Goal: Transaction & Acquisition: Purchase product/service

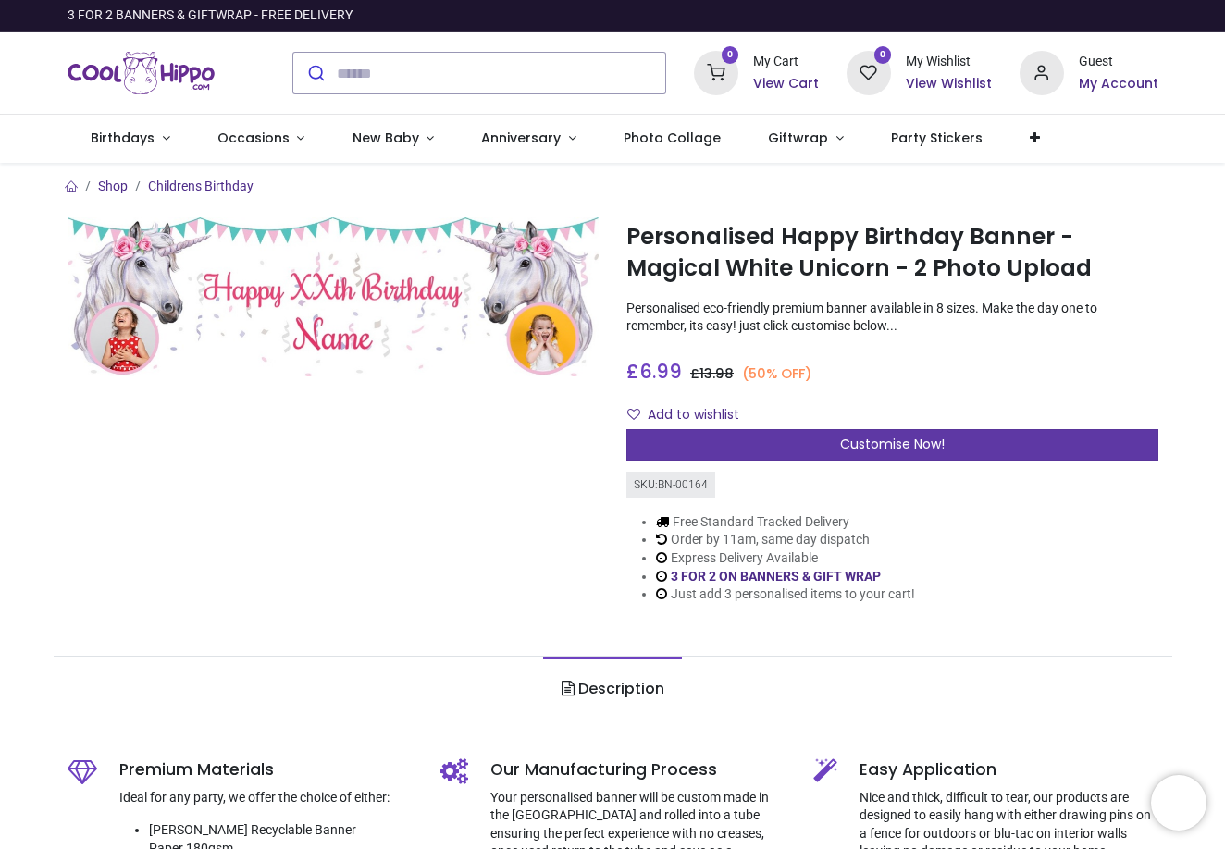
click at [821, 443] on div "Customise Now!" at bounding box center [892, 444] width 532 height 31
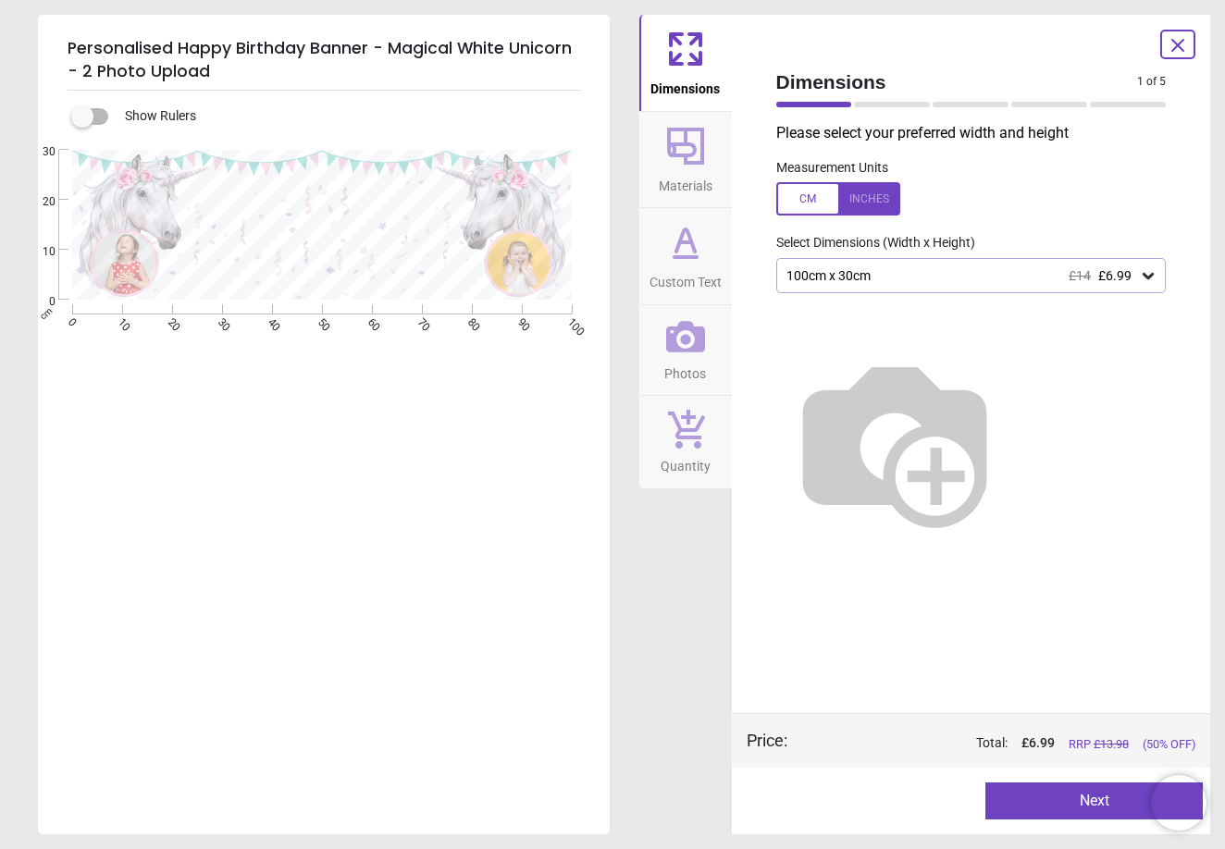
click at [829, 276] on div "100cm x 30cm £14 £6.99" at bounding box center [962, 276] width 355 height 16
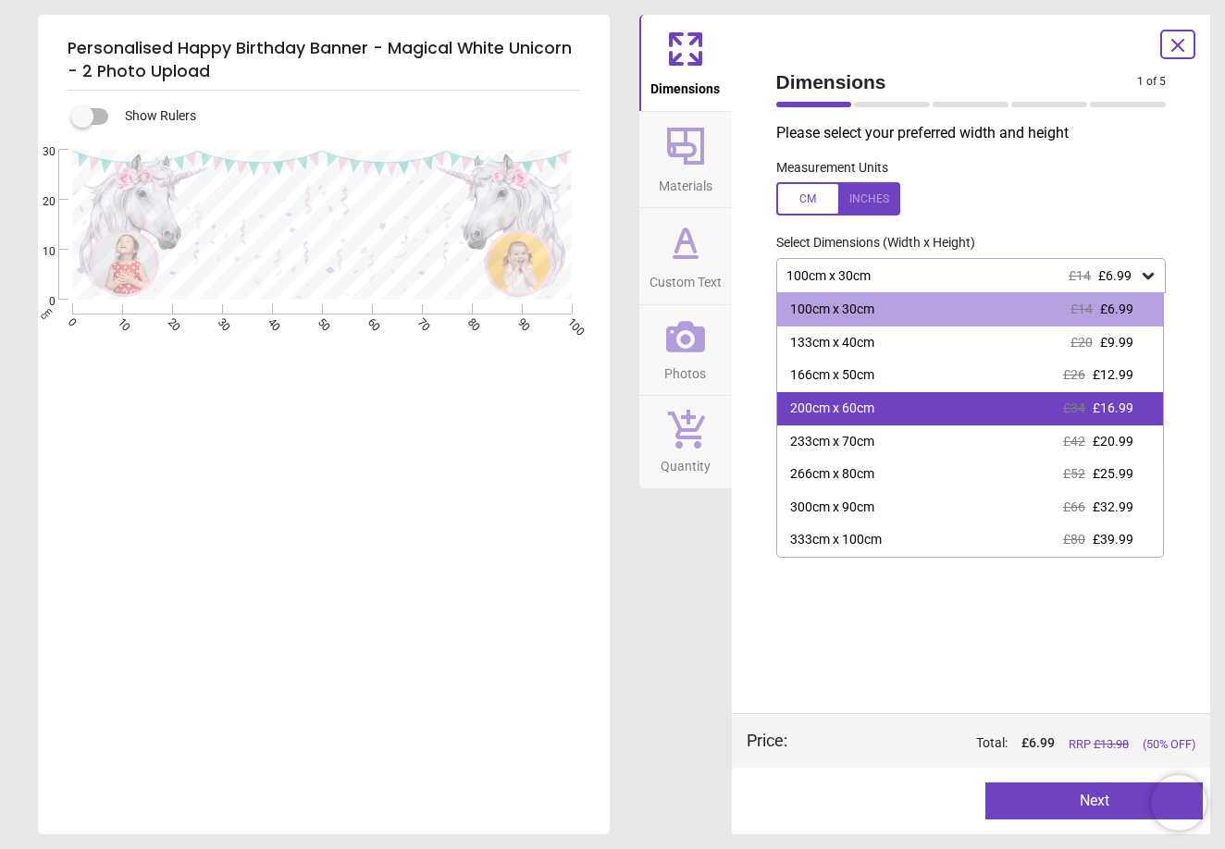
click at [828, 402] on div "200cm x 60cm" at bounding box center [832, 409] width 84 height 19
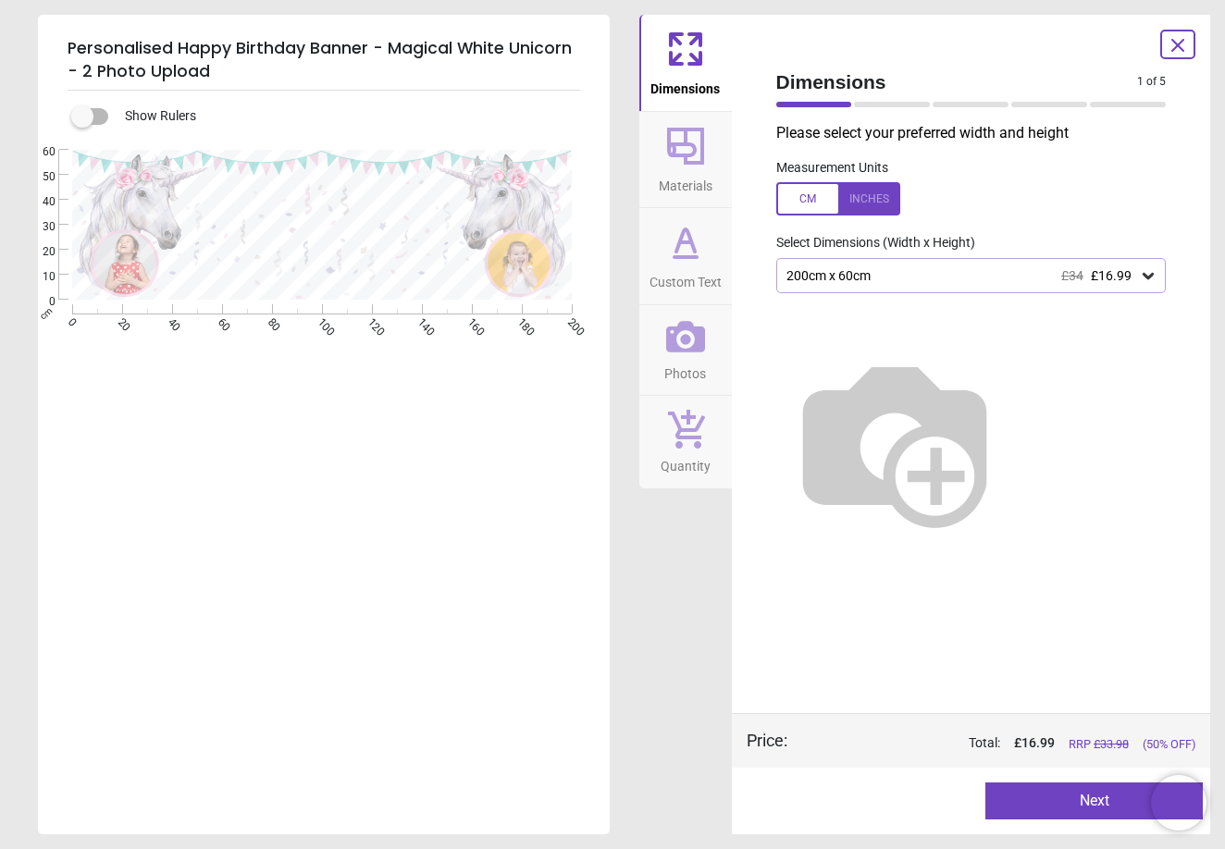
click at [1062, 796] on button "Next" at bounding box center [1093, 801] width 217 height 37
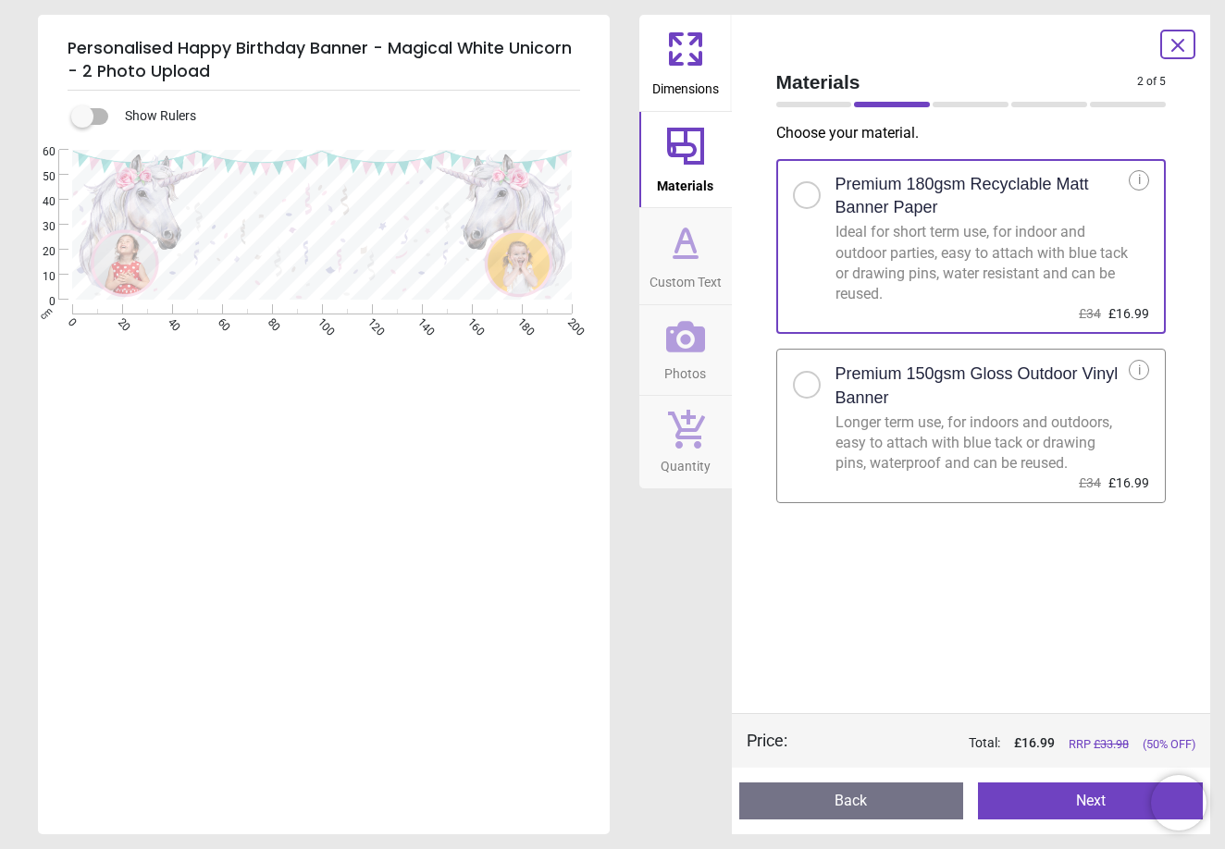
click at [814, 389] on div at bounding box center [807, 385] width 28 height 28
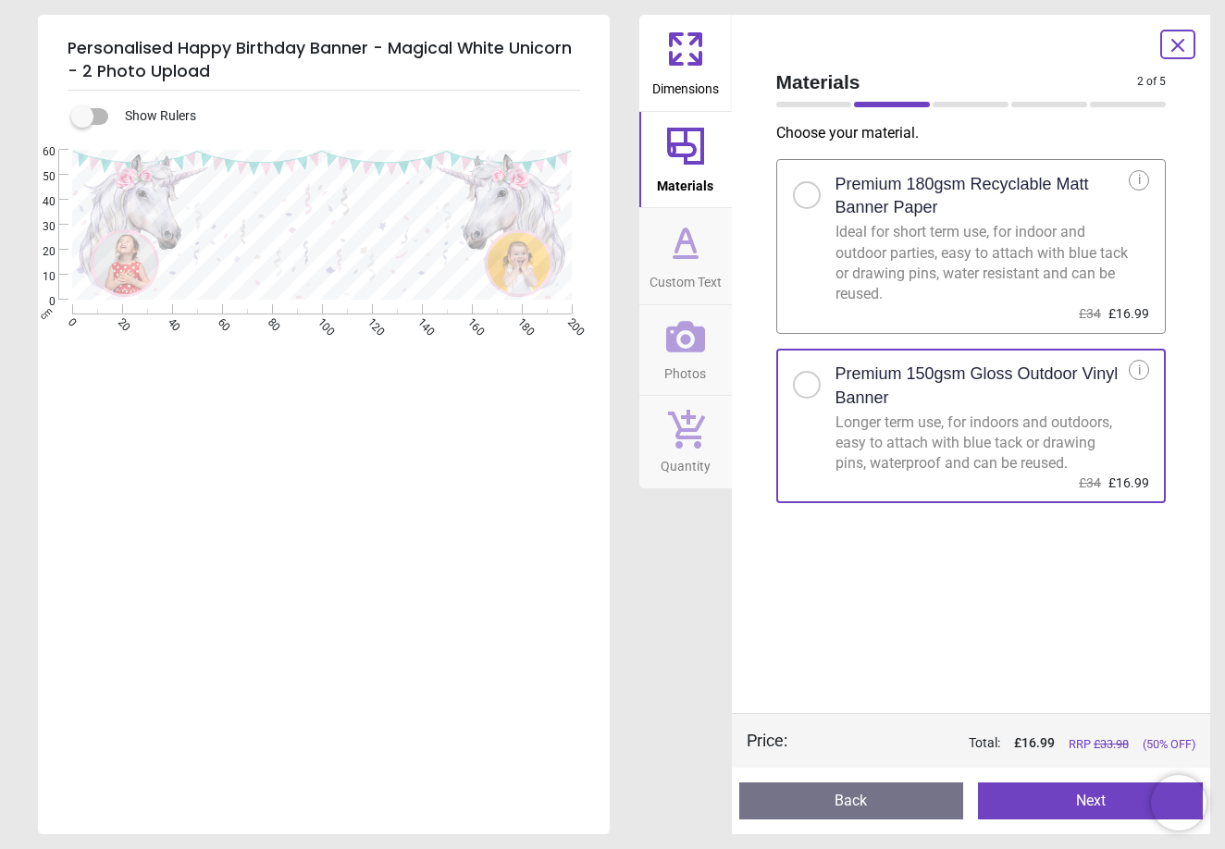
click at [1066, 801] on button "Next" at bounding box center [1090, 801] width 225 height 37
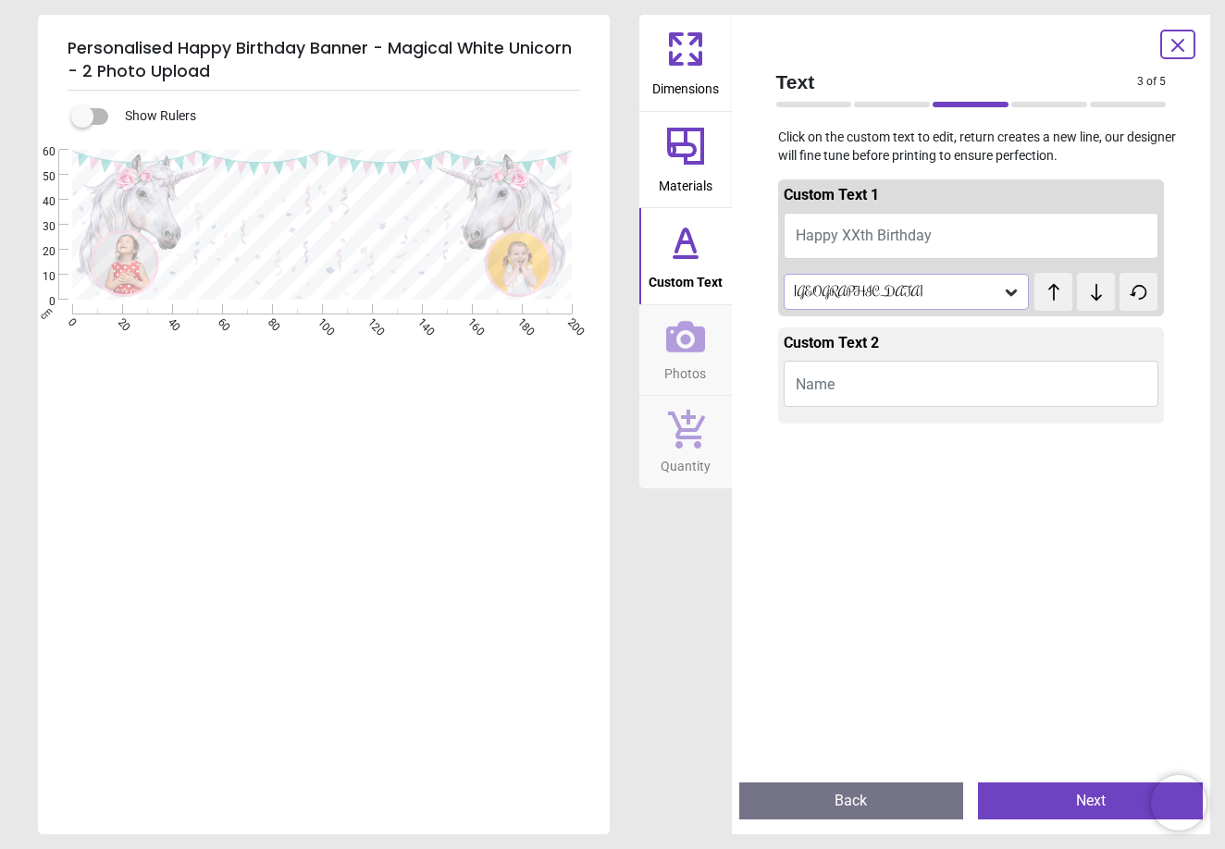
click at [870, 385] on button "Name" at bounding box center [972, 384] width 376 height 46
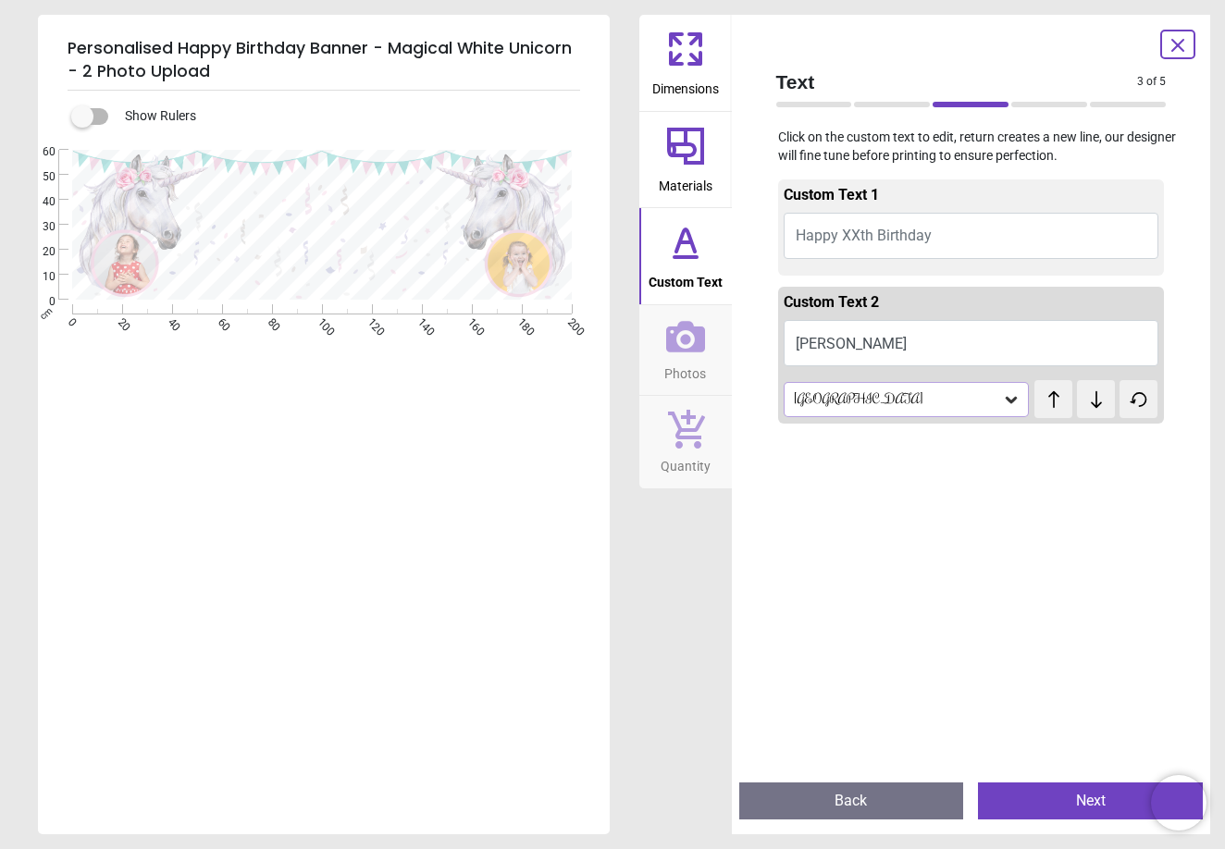
type textarea "****"
click at [908, 232] on span "Happy XXth Birthday" at bounding box center [864, 236] width 136 height 18
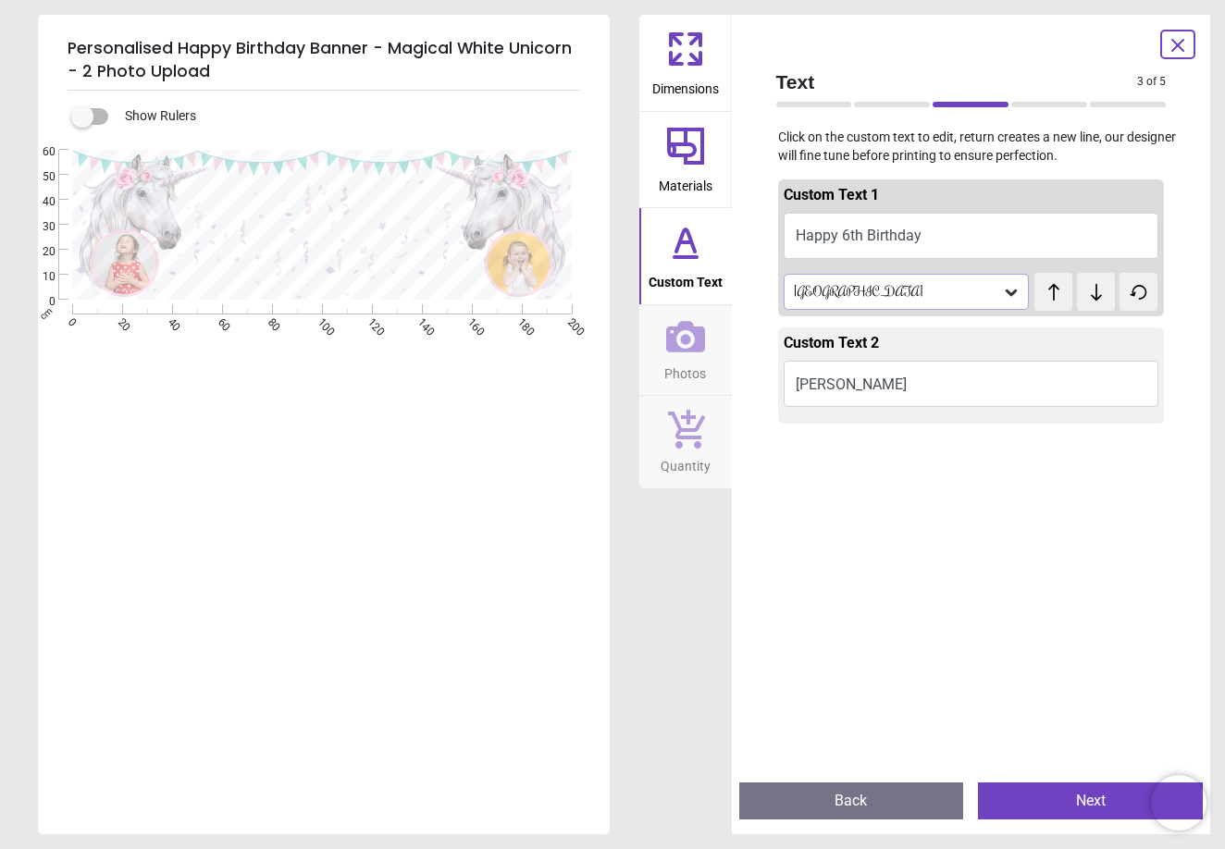
type textarea "**********"
click at [850, 386] on button "Ella" at bounding box center [972, 384] width 376 height 46
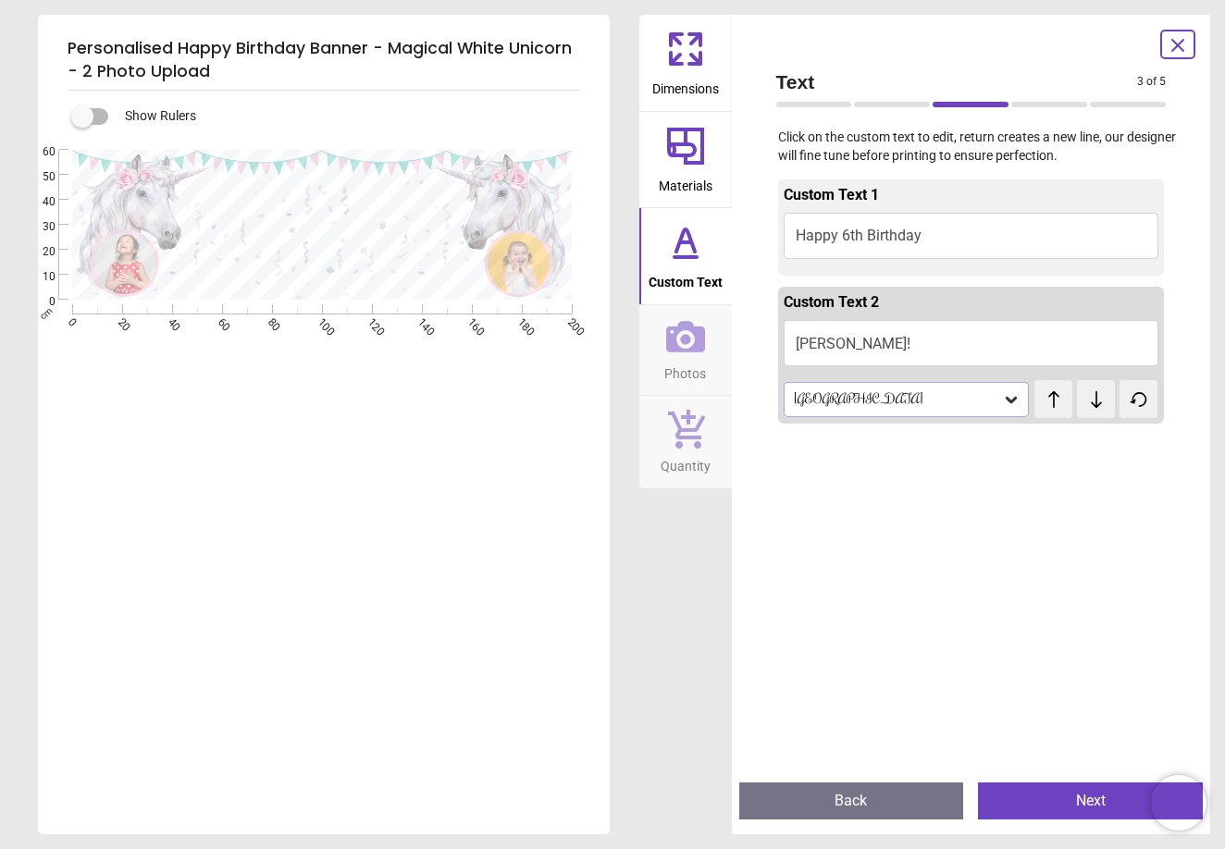
type textarea "*****"
click at [1180, 43] on icon at bounding box center [1177, 45] width 11 height 11
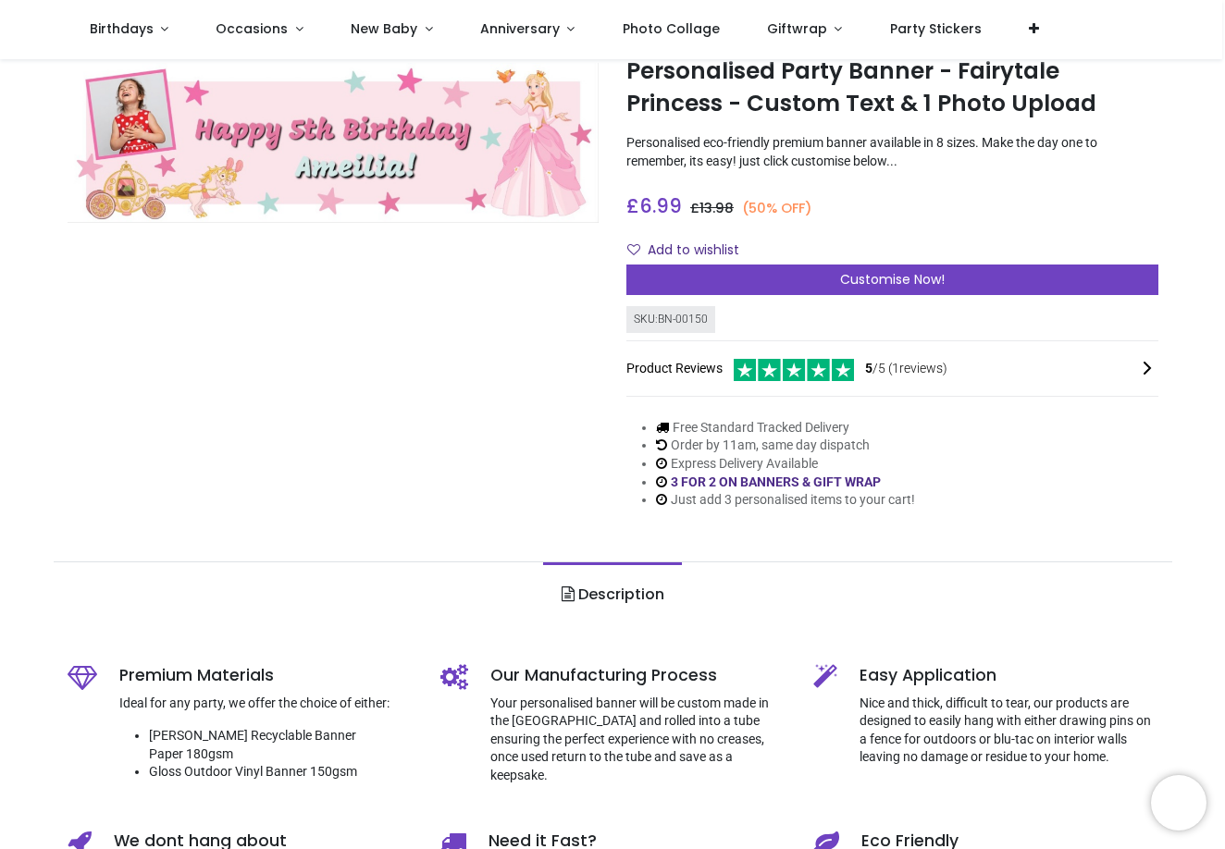
scroll to position [60, 0]
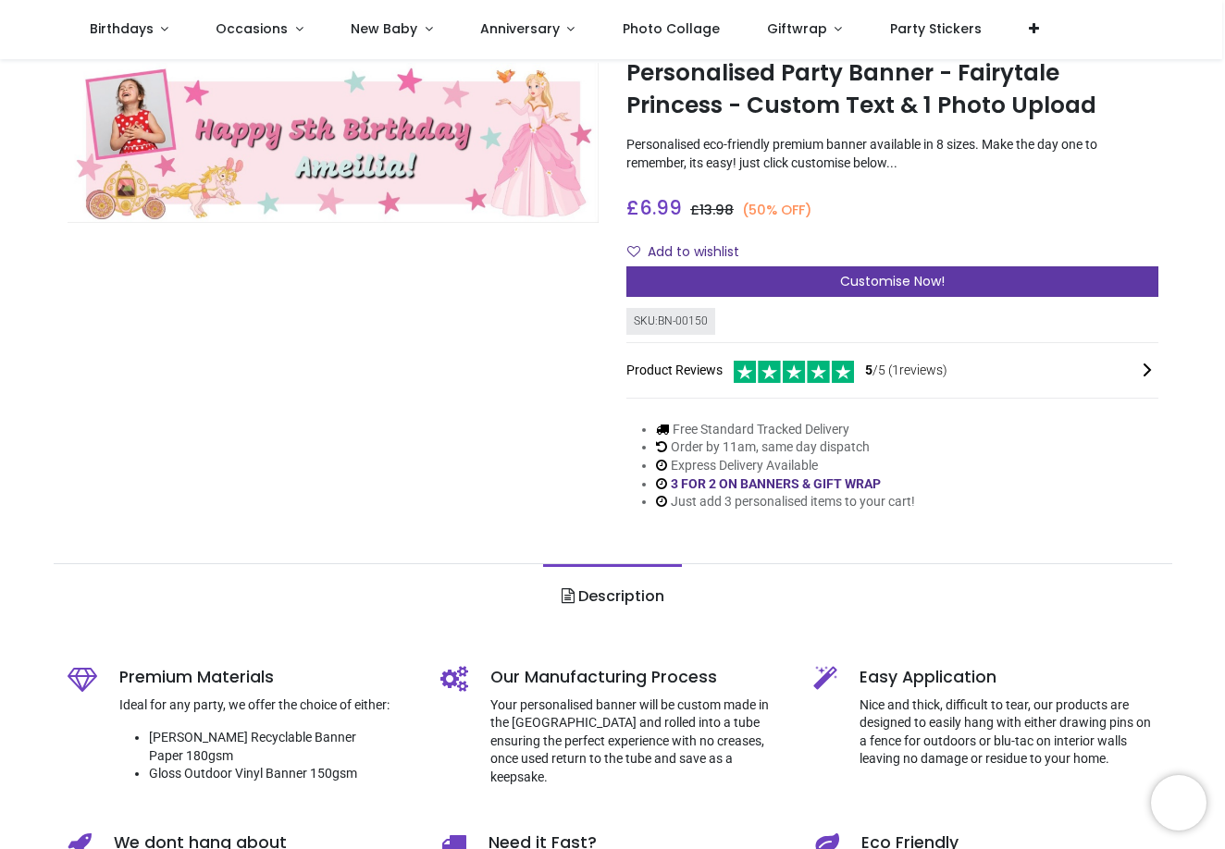
click at [801, 280] on div "Customise Now!" at bounding box center [892, 281] width 532 height 31
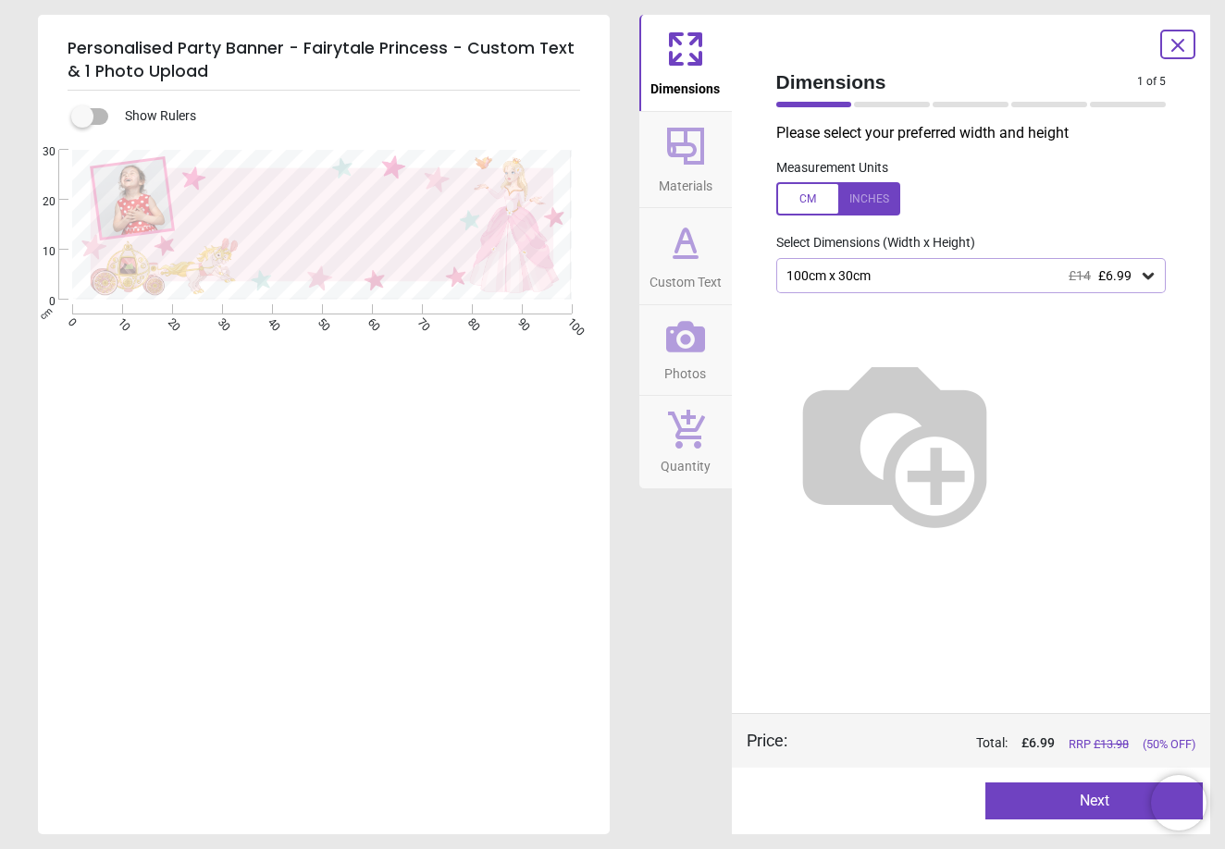
click at [835, 283] on div "100cm x 30cm £14 £6.99" at bounding box center [971, 275] width 390 height 35
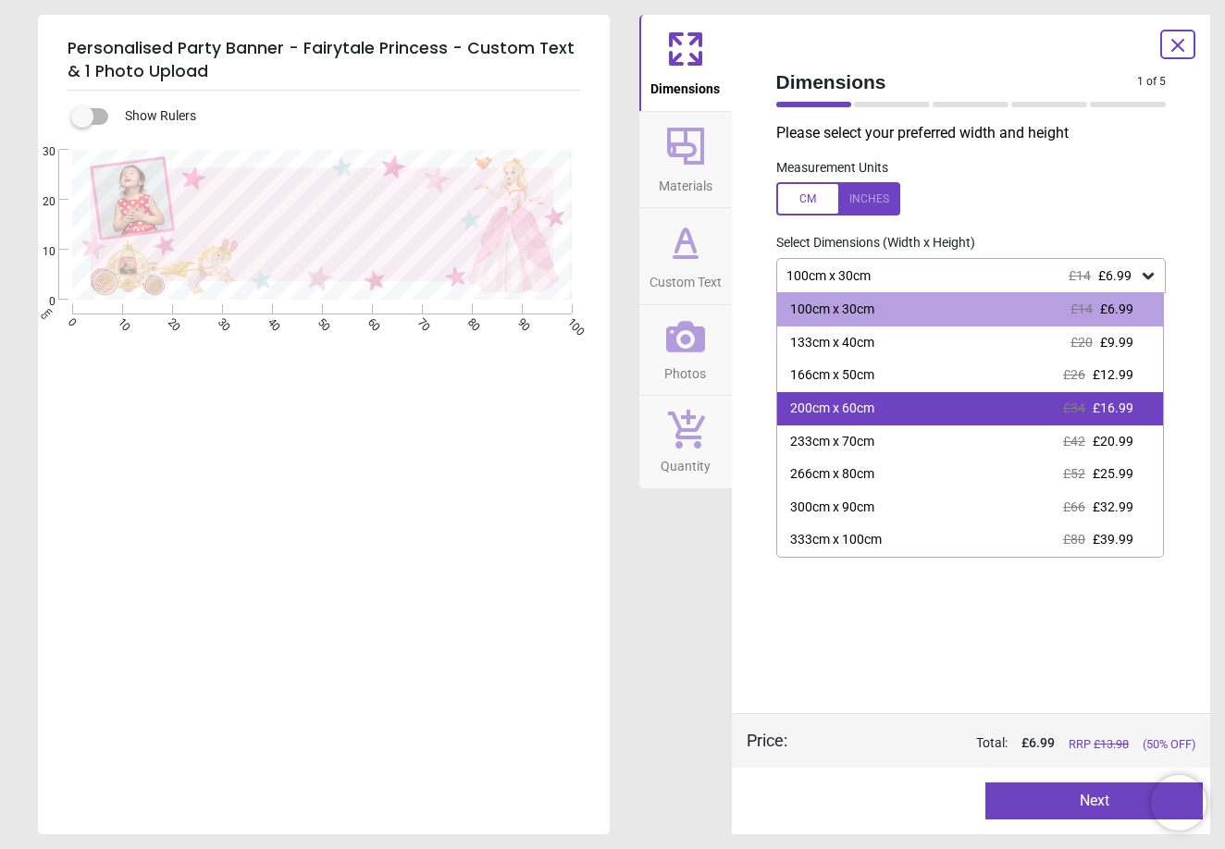
click at [821, 400] on div "200cm x 60cm" at bounding box center [832, 409] width 84 height 19
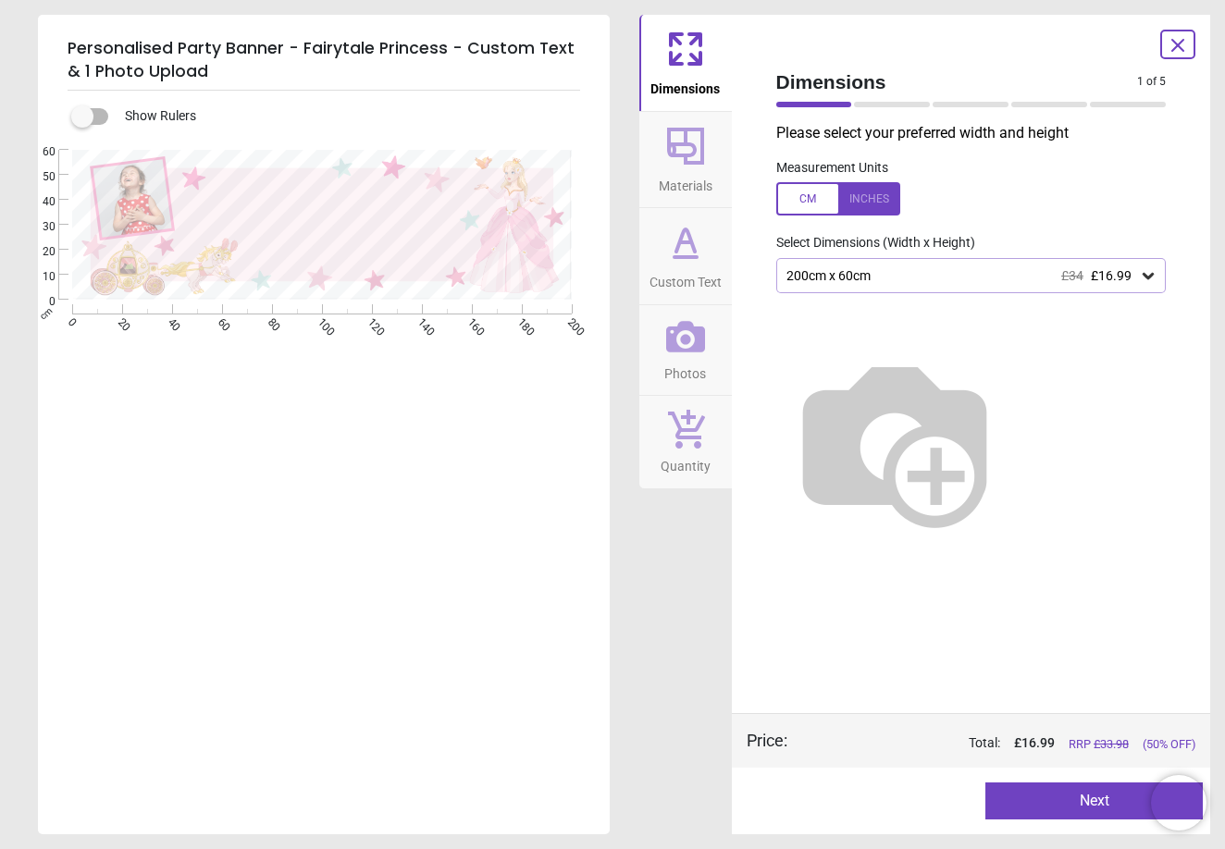
click at [1044, 800] on button "Next" at bounding box center [1093, 801] width 217 height 37
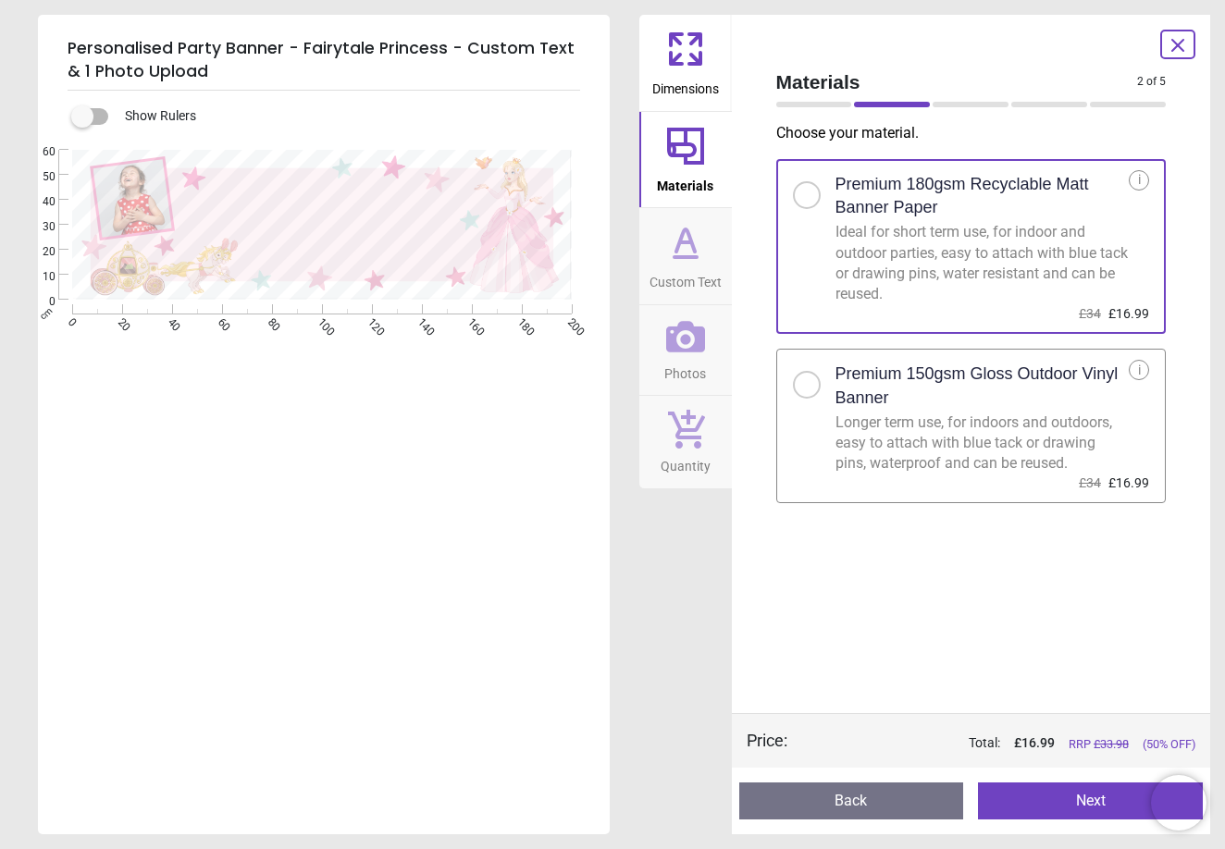
click at [808, 379] on div at bounding box center [806, 384] width 11 height 11
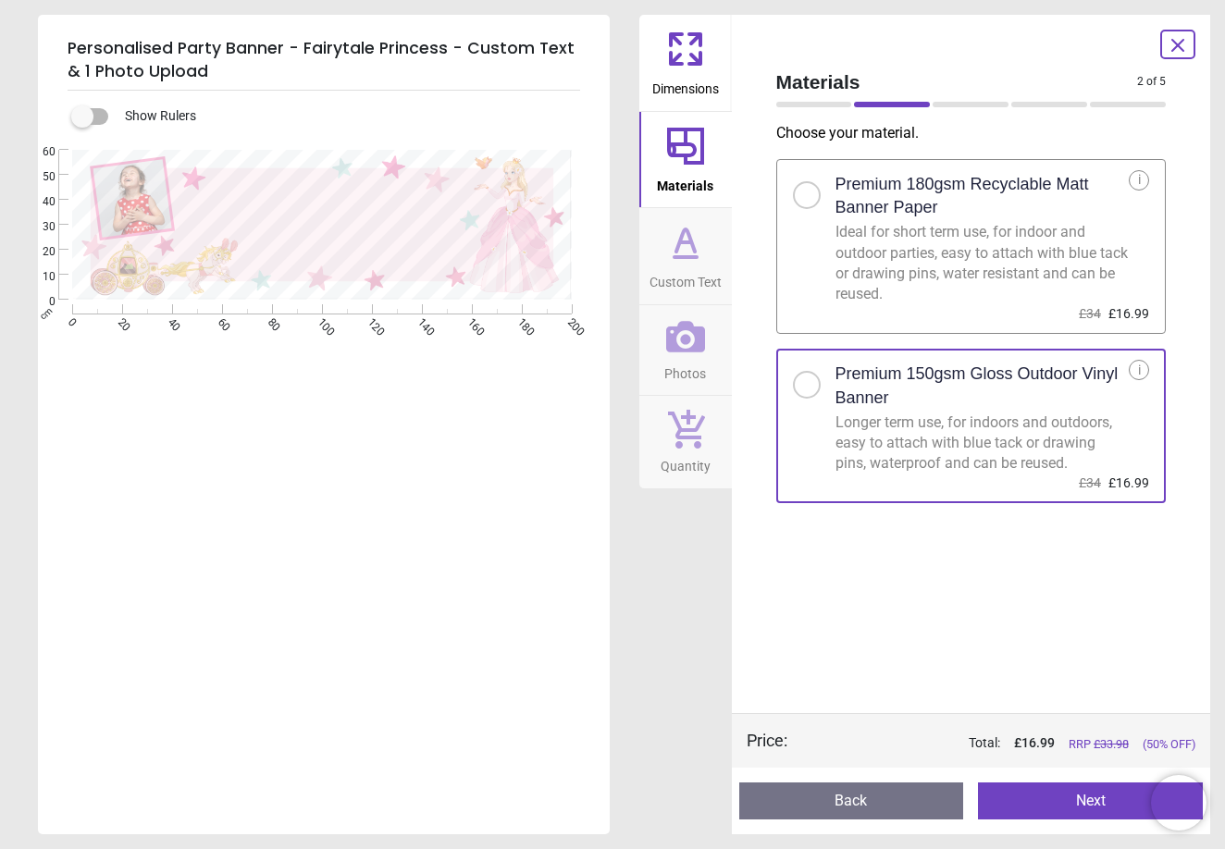
click at [1063, 807] on button "Next" at bounding box center [1090, 801] width 225 height 37
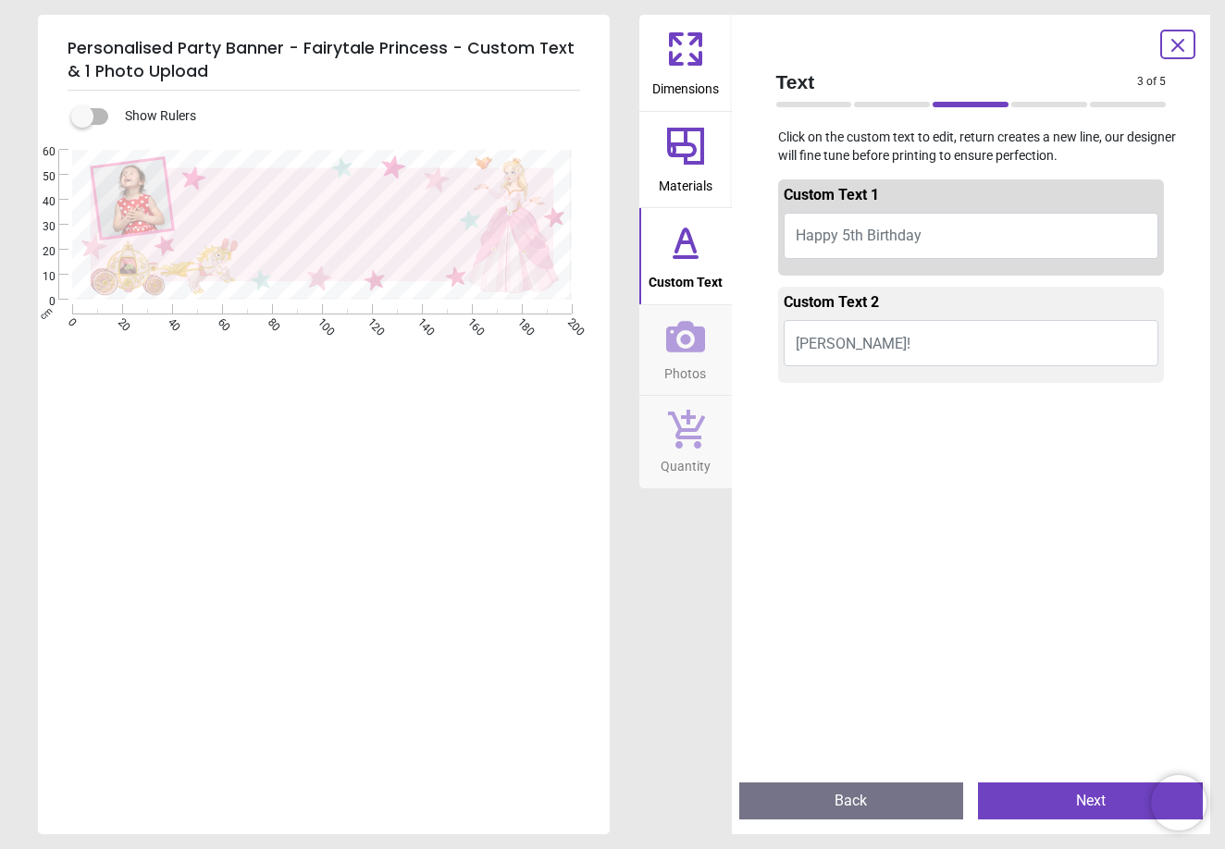
click at [898, 335] on button "Ameilia!" at bounding box center [972, 343] width 376 height 46
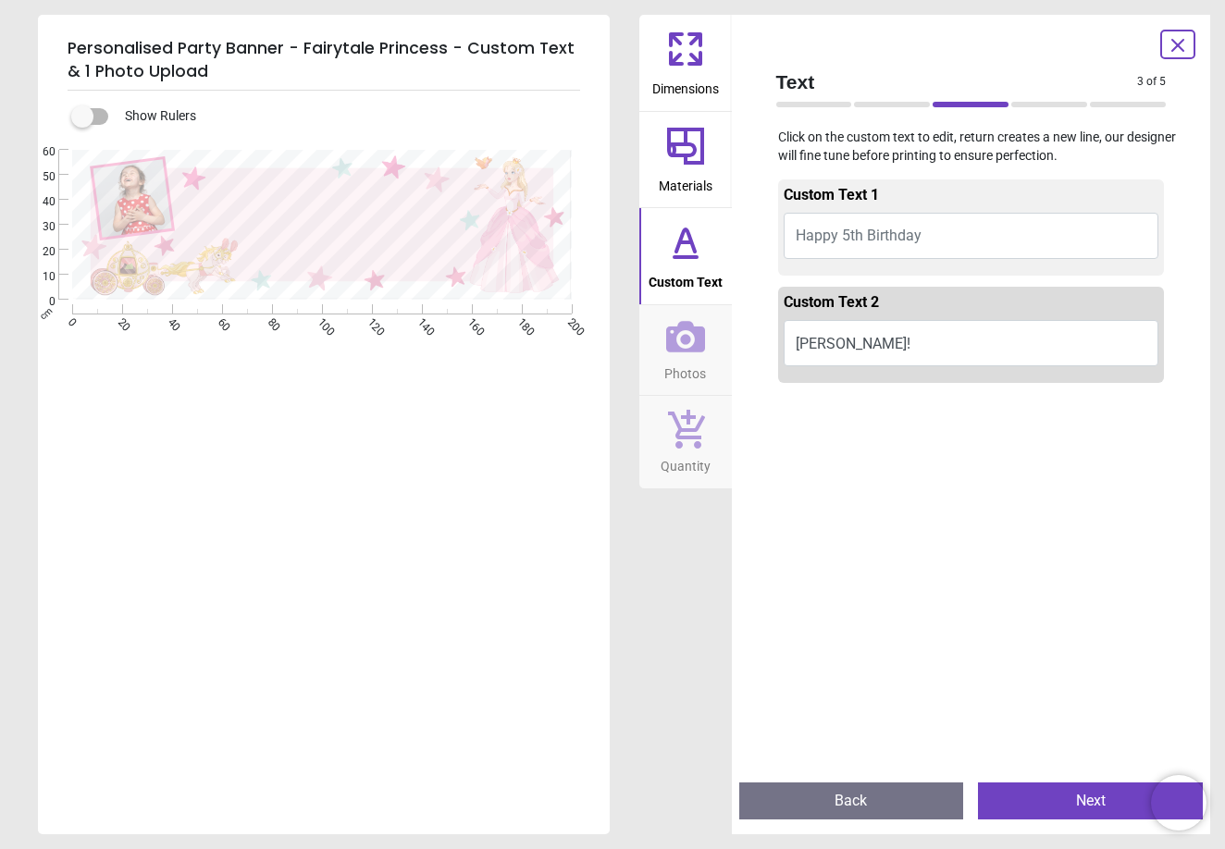
type textarea "*****"
click at [950, 235] on button "Happy 5th Birthday" at bounding box center [972, 236] width 376 height 46
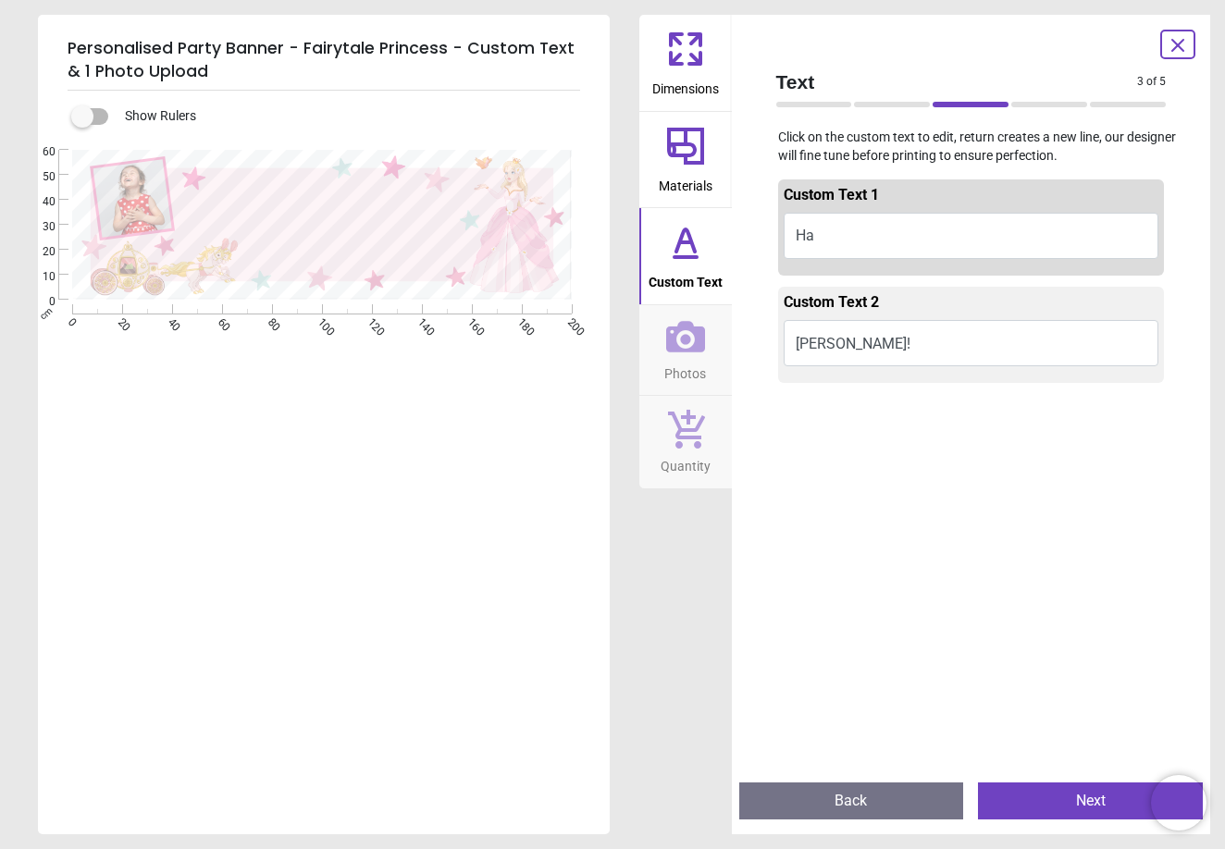
type textarea "*"
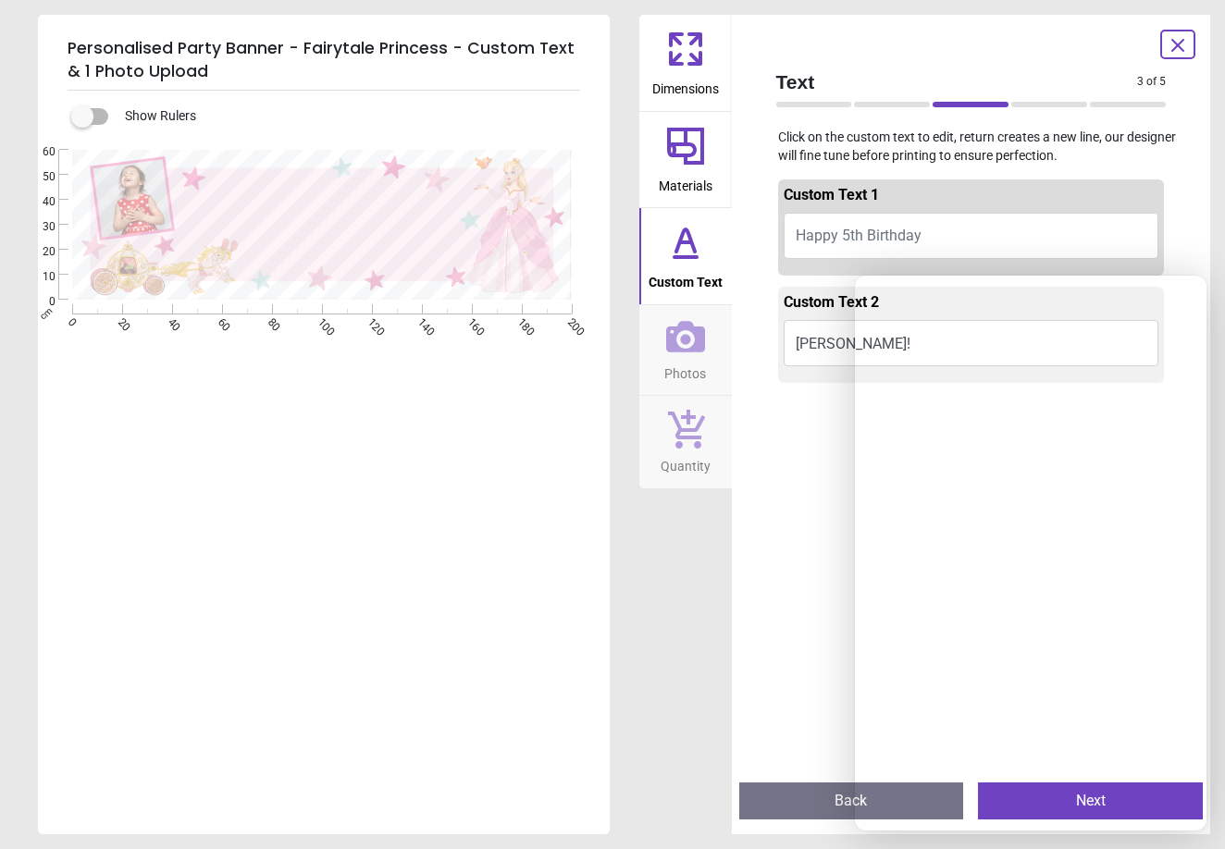
click at [741, 543] on div "Text 3 of 5 3 of 6 Click on the custom text to edit, return creates a new line,…" at bounding box center [971, 425] width 479 height 820
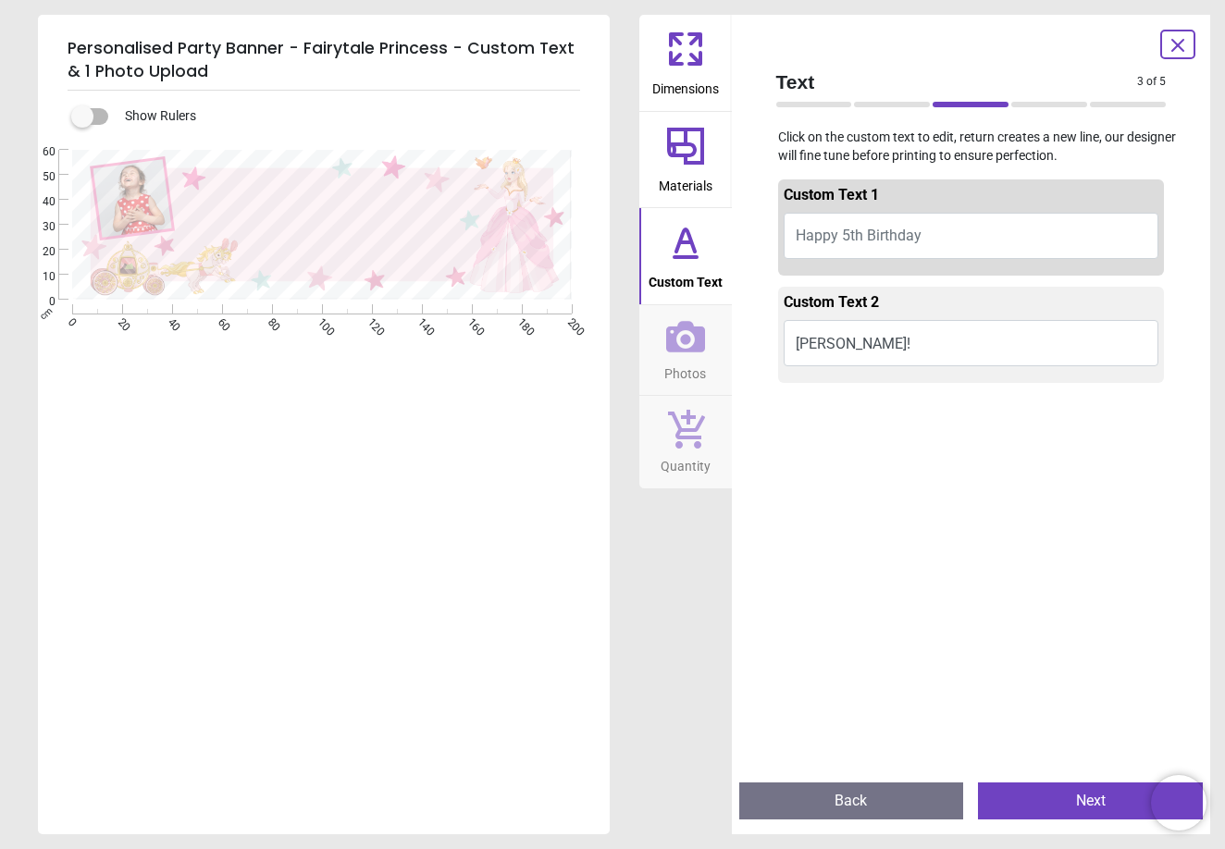
click at [1177, 43] on icon at bounding box center [1177, 45] width 11 height 11
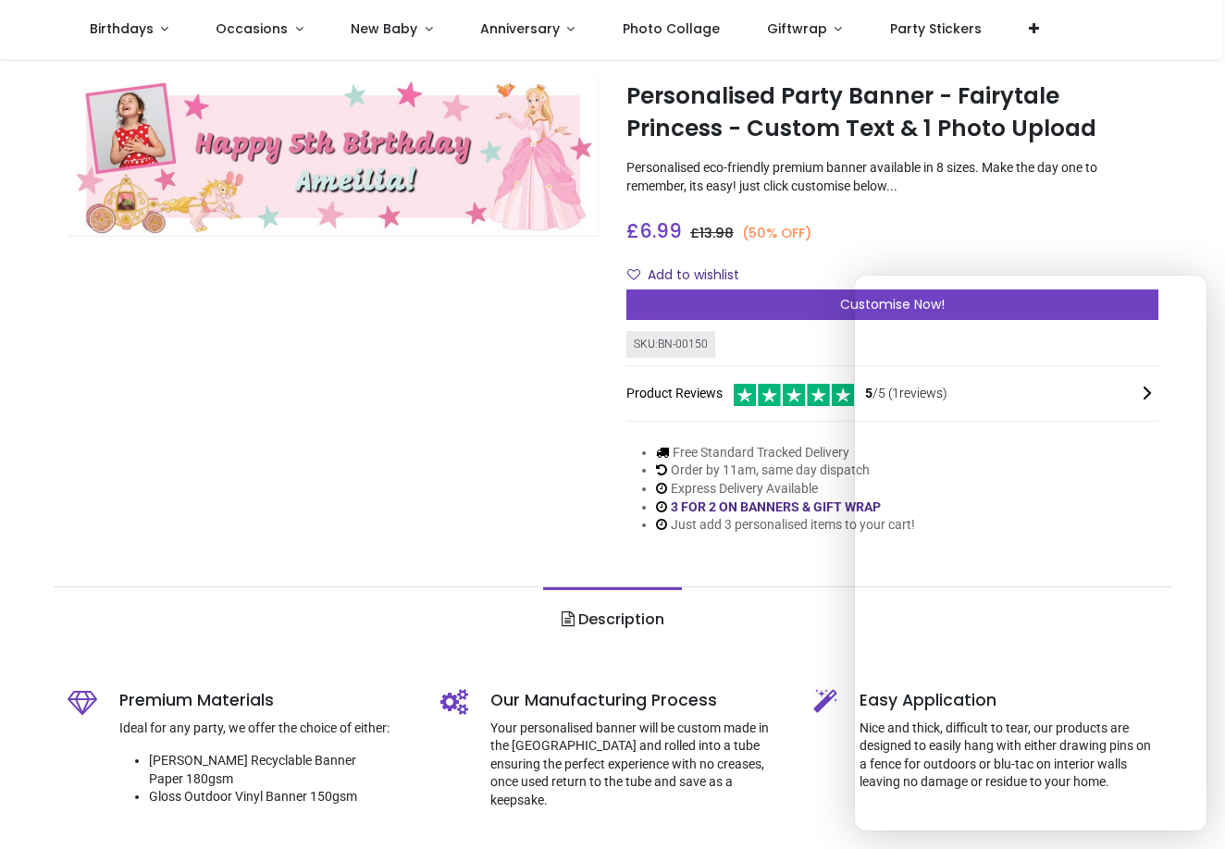
scroll to position [42, 0]
